Goal: Task Accomplishment & Management: Use online tool/utility

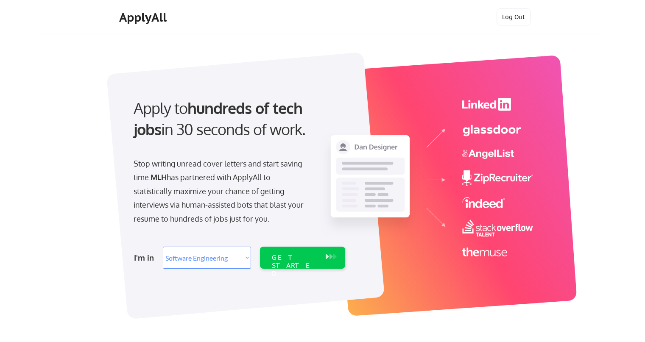
select select ""engineering""
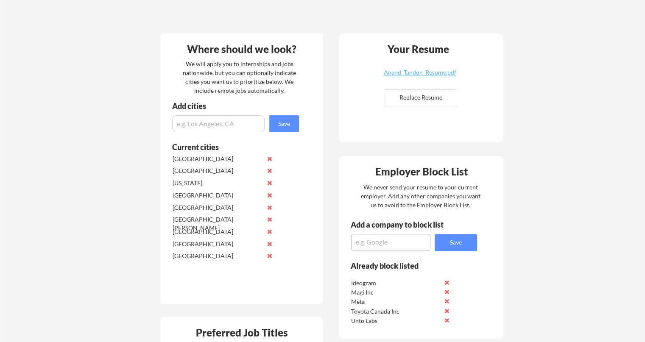
scroll to position [177, 0]
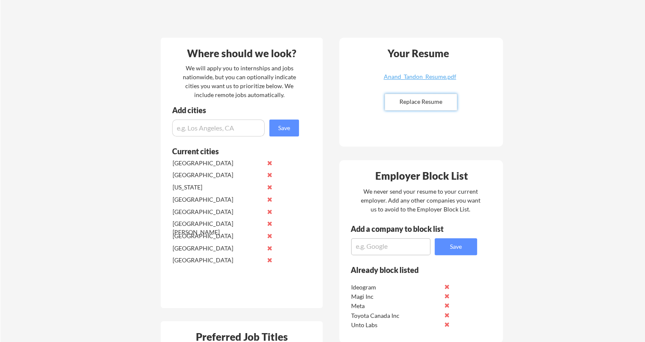
click at [419, 100] on input "file" at bounding box center [421, 102] width 72 height 16
click at [530, 118] on div "Your Dashboard Woohoo! You're ready to be applied! 🙌 We'll start applying you t…" at bounding box center [322, 316] width 645 height 918
click at [423, 102] on input "file" at bounding box center [421, 102] width 72 height 16
type input "C:\fakepath\Anand_Tandon_Resume.pdf"
click at [432, 76] on div "Anand_Tandon_Resume.pdf" at bounding box center [420, 77] width 101 height 6
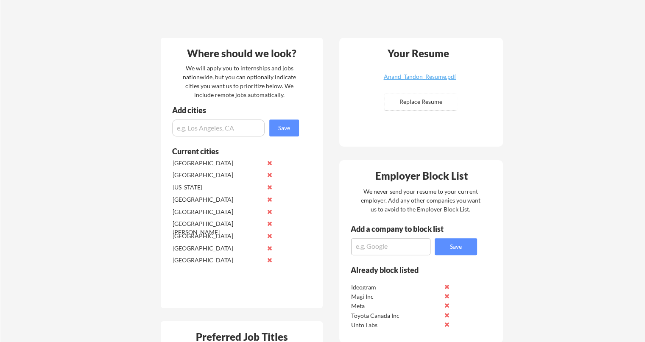
scroll to position [0, 0]
